Goal: Communication & Community: Answer question/provide support

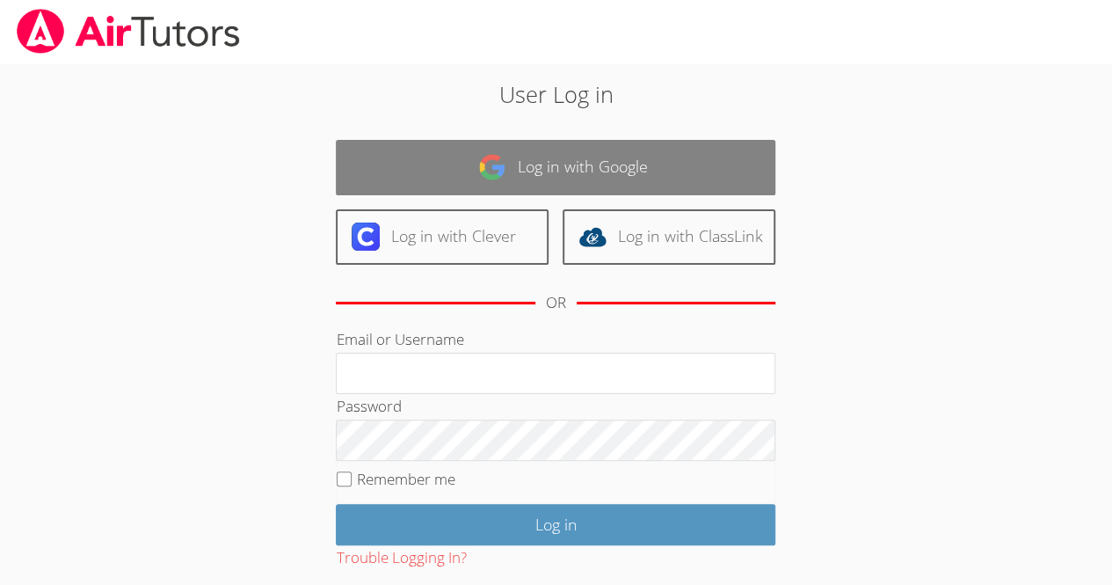
drag, startPoint x: 0, startPoint y: 0, endPoint x: 551, endPoint y: 164, distance: 575.3
drag, startPoint x: 551, startPoint y: 164, endPoint x: 455, endPoint y: 166, distance: 96.7
click at [455, 166] on link "Log in with Google" at bounding box center [556, 167] width 440 height 55
click at [547, 177] on link "Log in with Google" at bounding box center [556, 167] width 440 height 55
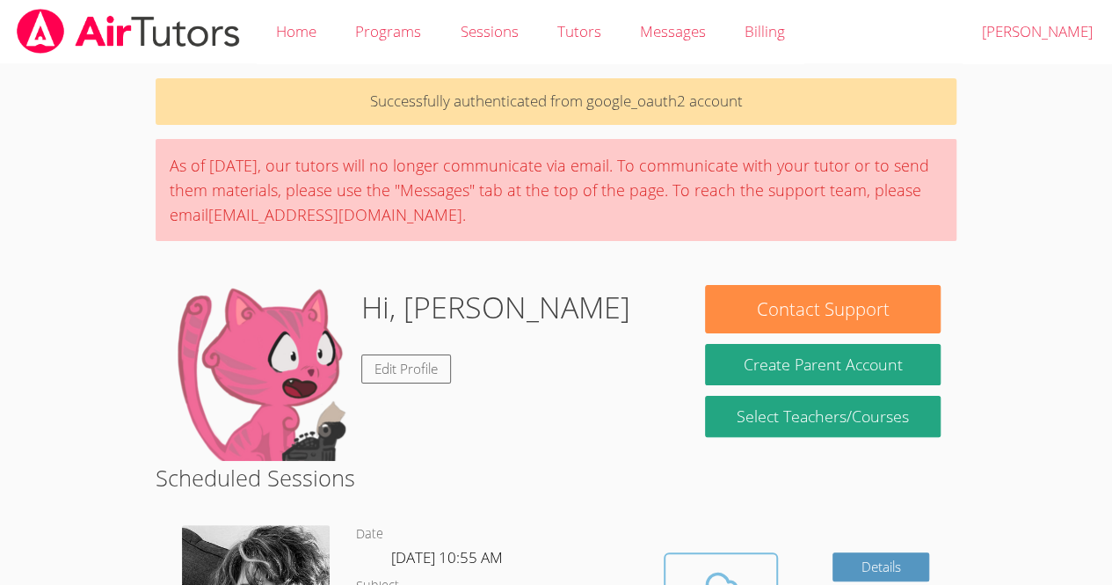
click at [677, 569] on span at bounding box center [721, 588] width 90 height 49
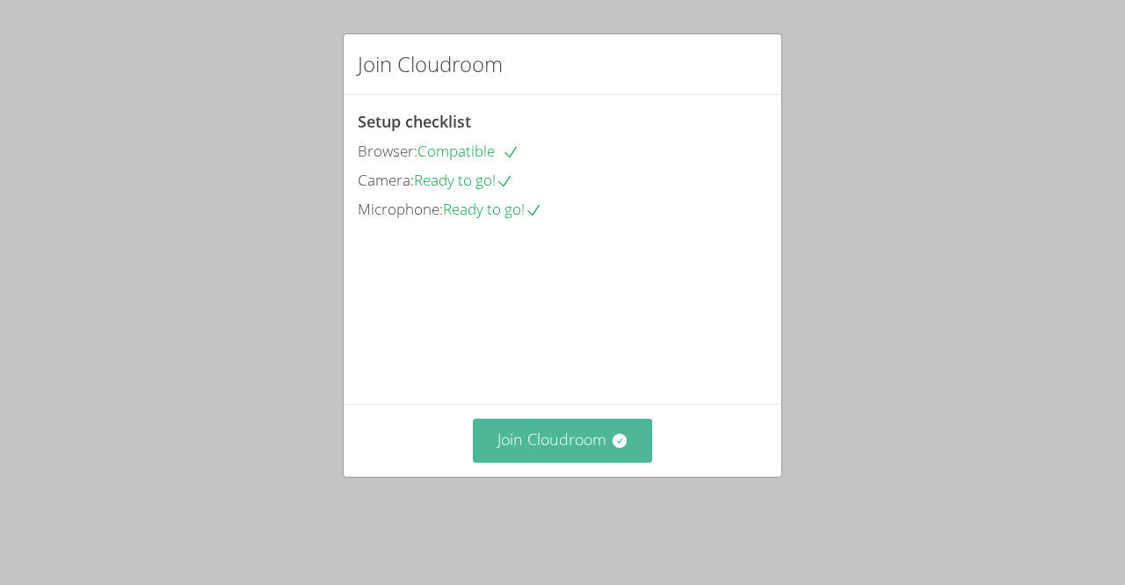
click at [611, 449] on icon at bounding box center [620, 441] width 18 height 18
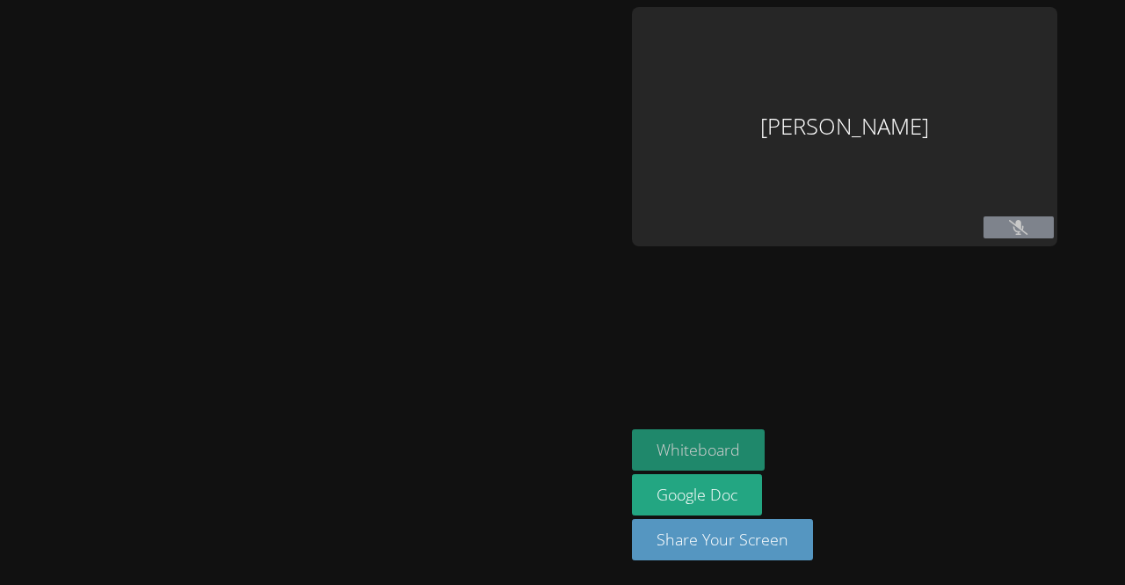
click at [715, 448] on button "Whiteboard" at bounding box center [698, 449] width 133 height 41
click at [1030, 238] on button at bounding box center [1019, 227] width 70 height 22
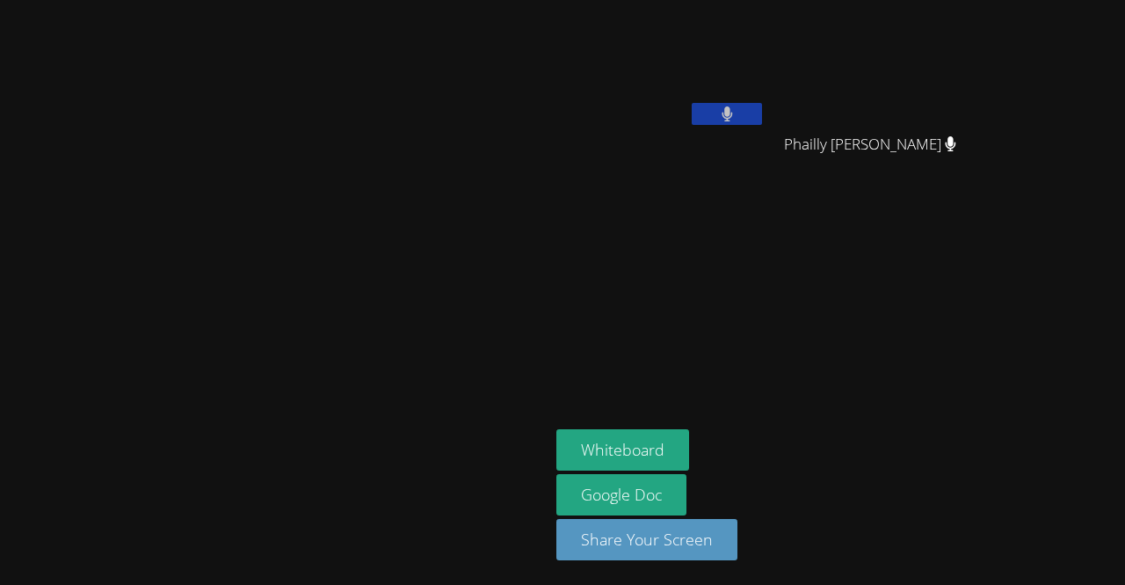
drag, startPoint x: 621, startPoint y: 257, endPoint x: 1073, endPoint y: 126, distance: 470.5
click at [1073, 126] on div "Courtney Maher Mayson Barbot Phailly Alexandre Phailly Alexandre Whiteboard Goo…" at bounding box center [562, 292] width 1125 height 585
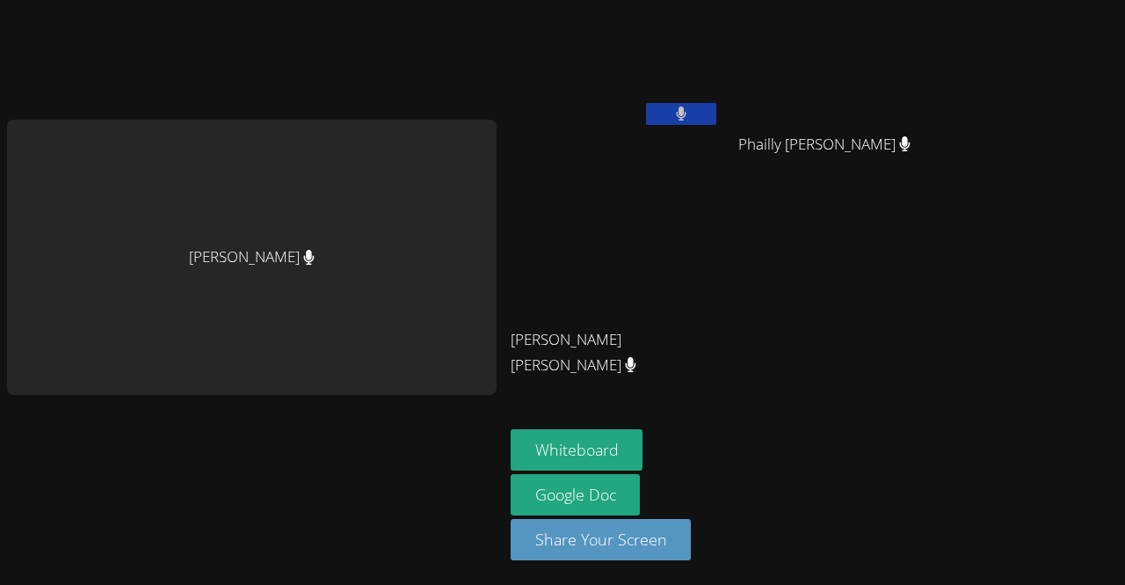
click at [717, 117] on video at bounding box center [615, 66] width 209 height 118
click at [705, 117] on button at bounding box center [681, 114] width 70 height 22
click at [692, 105] on button at bounding box center [681, 114] width 70 height 22
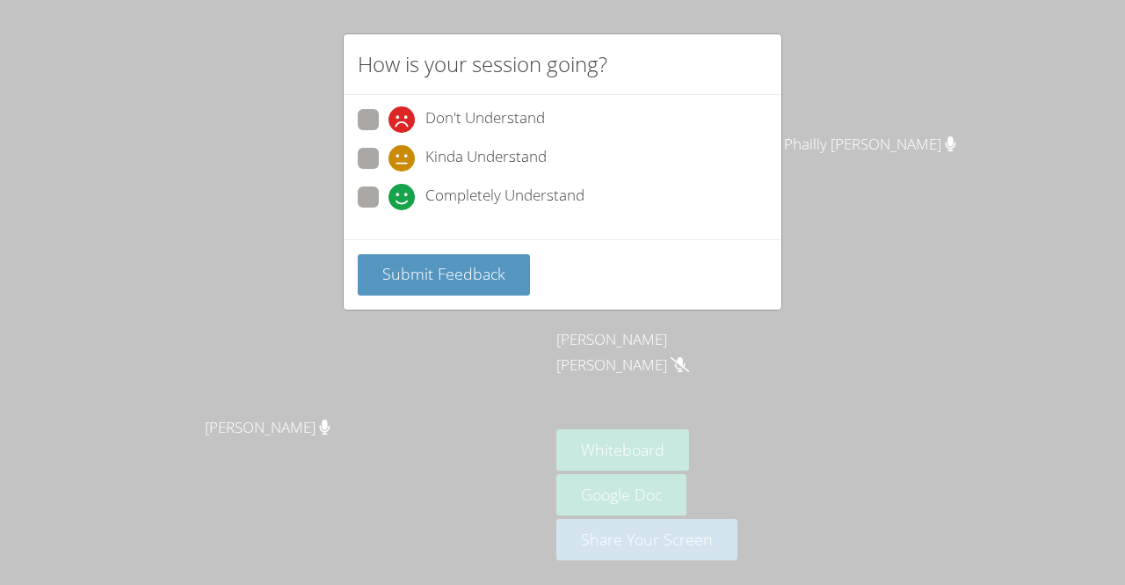
click at [389, 210] on span at bounding box center [389, 210] width 0 height 0
click at [389, 200] on input "Completely Understand" at bounding box center [396, 193] width 15 height 15
radio input "true"
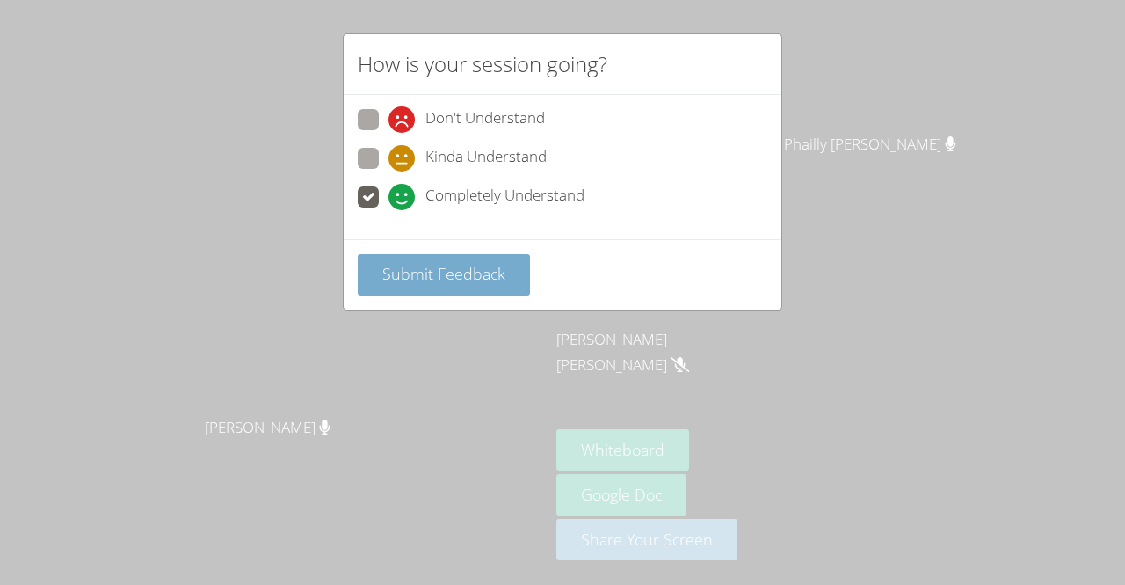
click at [420, 273] on span "Submit Feedback" at bounding box center [443, 273] width 123 height 21
